Goal: Task Accomplishment & Management: Complete application form

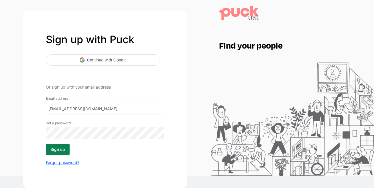
scroll to position [12, 0]
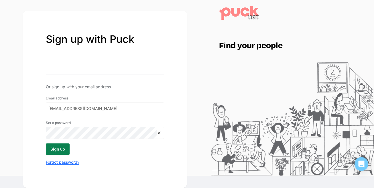
click at [56, 151] on button "Sign up" at bounding box center [58, 149] width 24 height 11
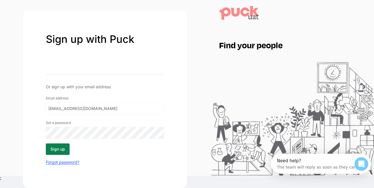
scroll to position [0, 0]
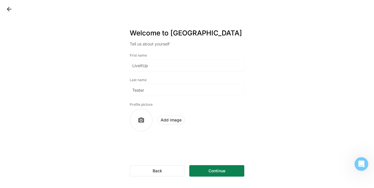
click at [198, 171] on button "Continue" at bounding box center [216, 170] width 55 height 11
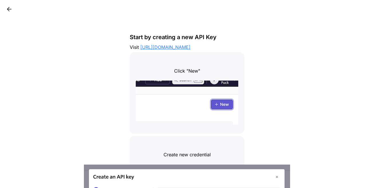
click at [9, 8] on button at bounding box center [9, 9] width 9 height 9
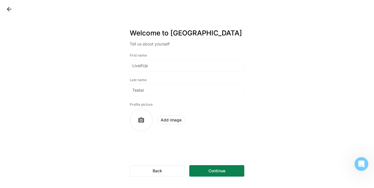
click at [207, 173] on button "Continue" at bounding box center [216, 170] width 55 height 11
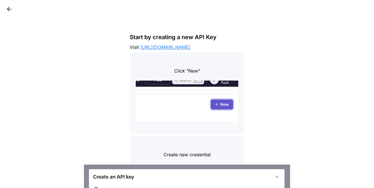
click at [7, 8] on button at bounding box center [9, 9] width 9 height 9
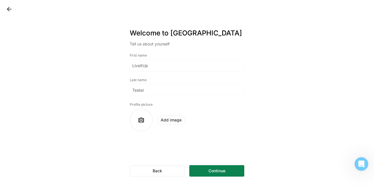
click at [152, 170] on button "Back" at bounding box center [157, 170] width 55 height 11
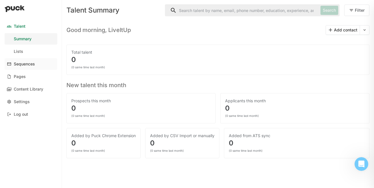
click at [28, 66] on link "Sequences" at bounding box center [31, 63] width 53 height 11
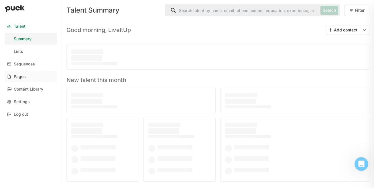
click at [21, 75] on div "Pages" at bounding box center [20, 76] width 12 height 5
